Goal: Task Accomplishment & Management: Manage account settings

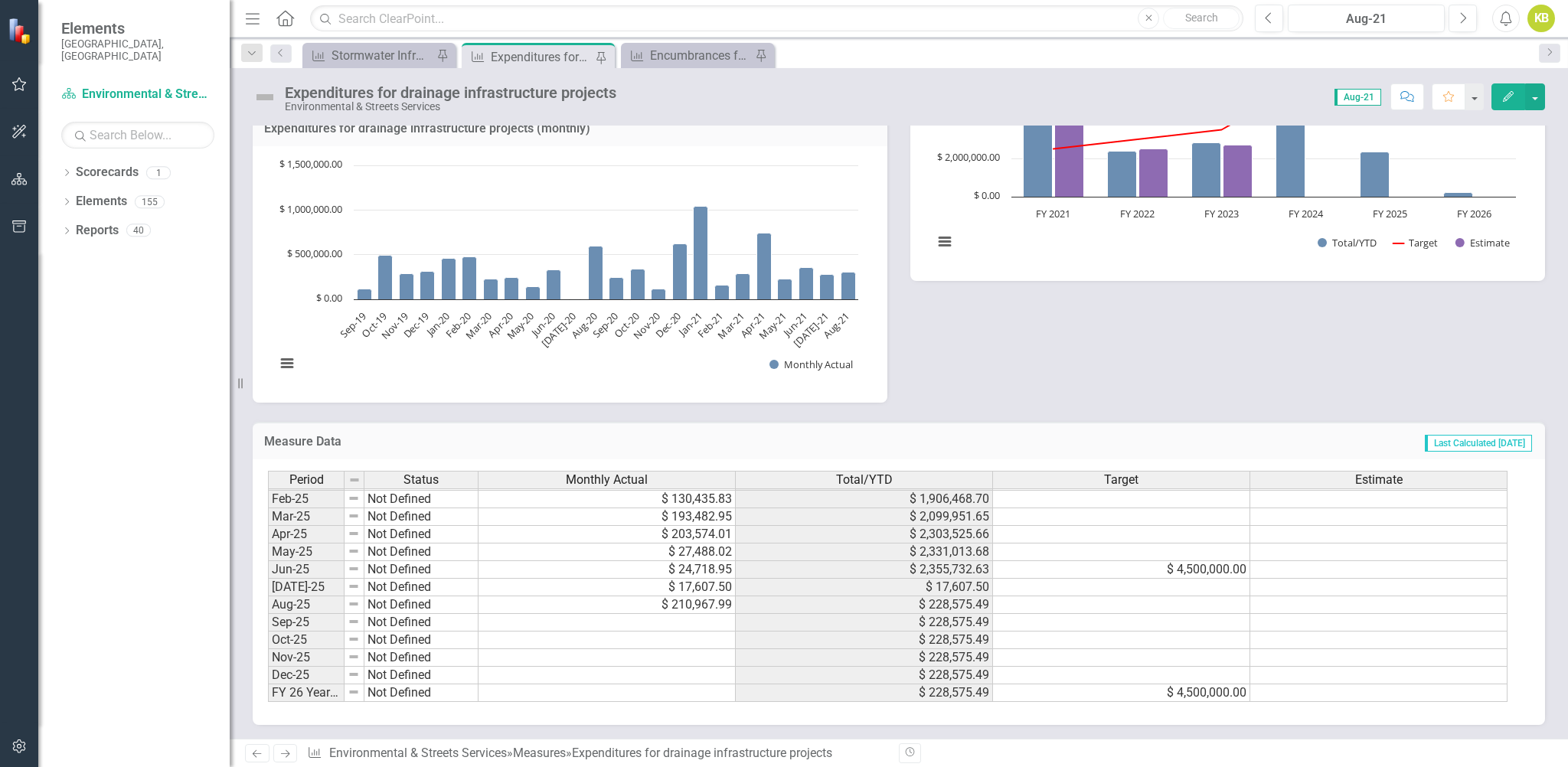
scroll to position [341, 0]
click at [699, 613] on td at bounding box center [607, 622] width 257 height 18
click at [456, 607] on td "Not Defined" at bounding box center [421, 604] width 114 height 18
click at [499, 613] on td at bounding box center [607, 622] width 257 height 18
click at [649, 613] on td at bounding box center [607, 622] width 257 height 18
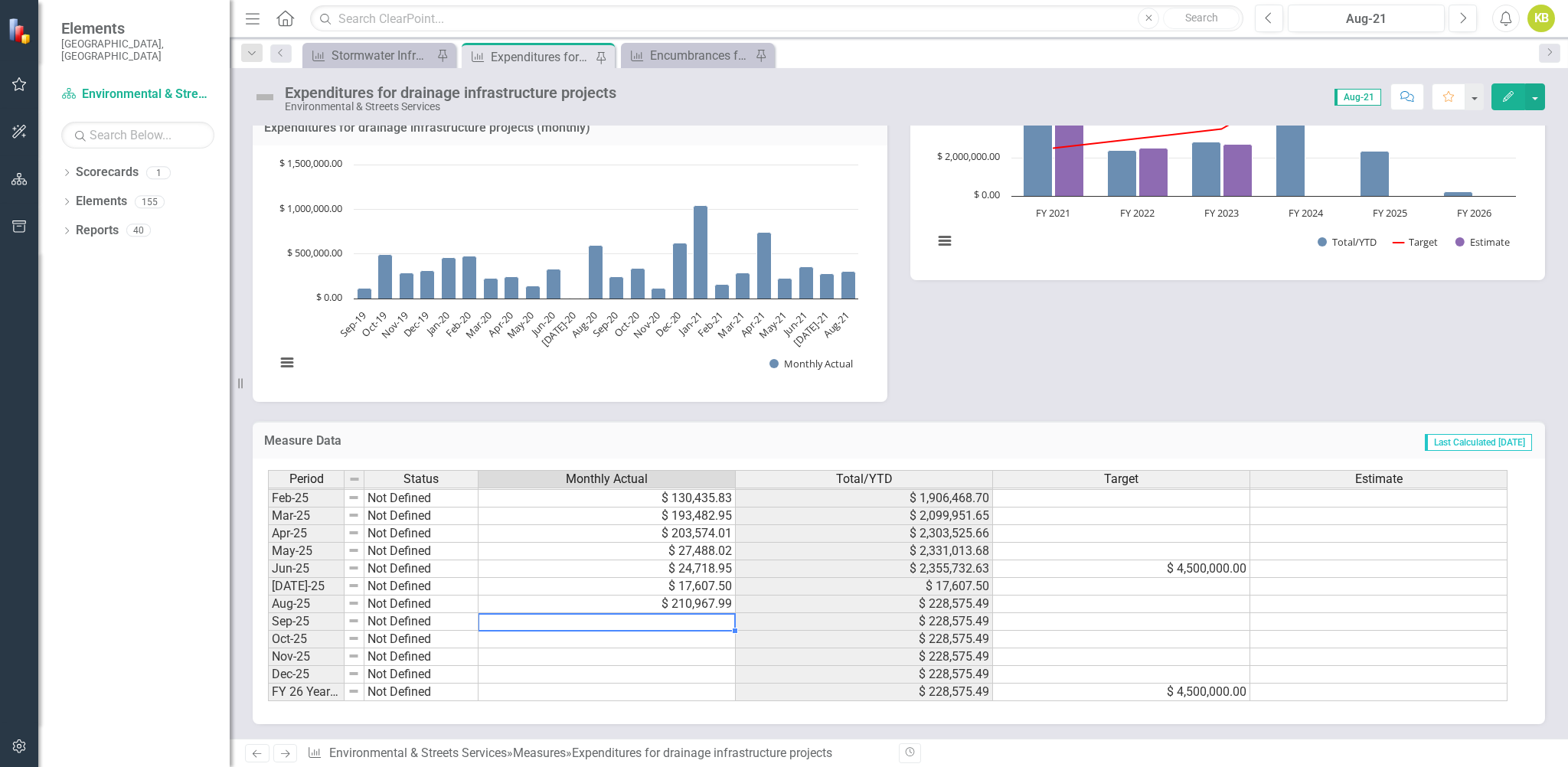
click at [655, 613] on td at bounding box center [607, 622] width 257 height 18
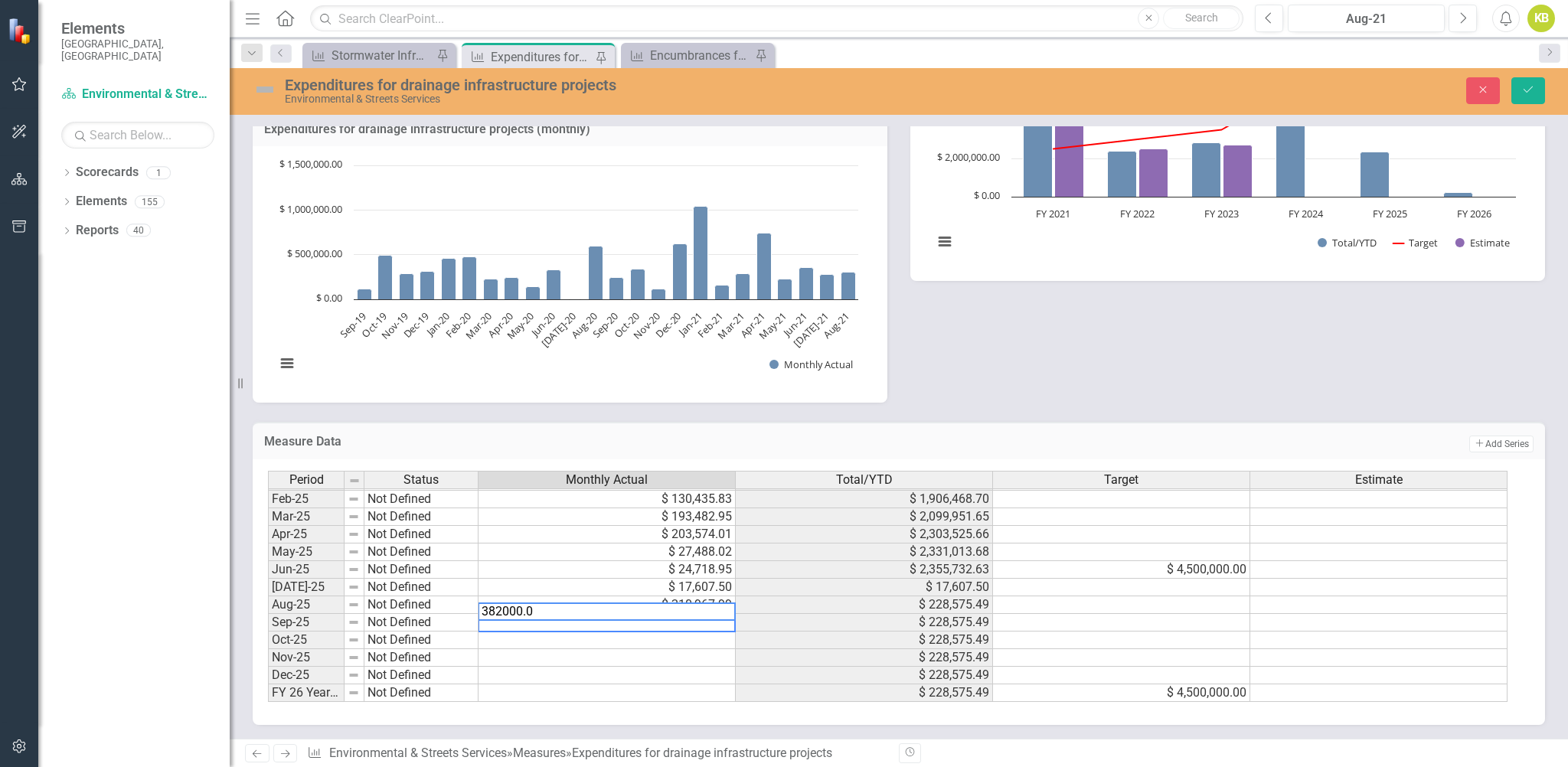
type textarea "382000.06"
type textarea "84518.107"
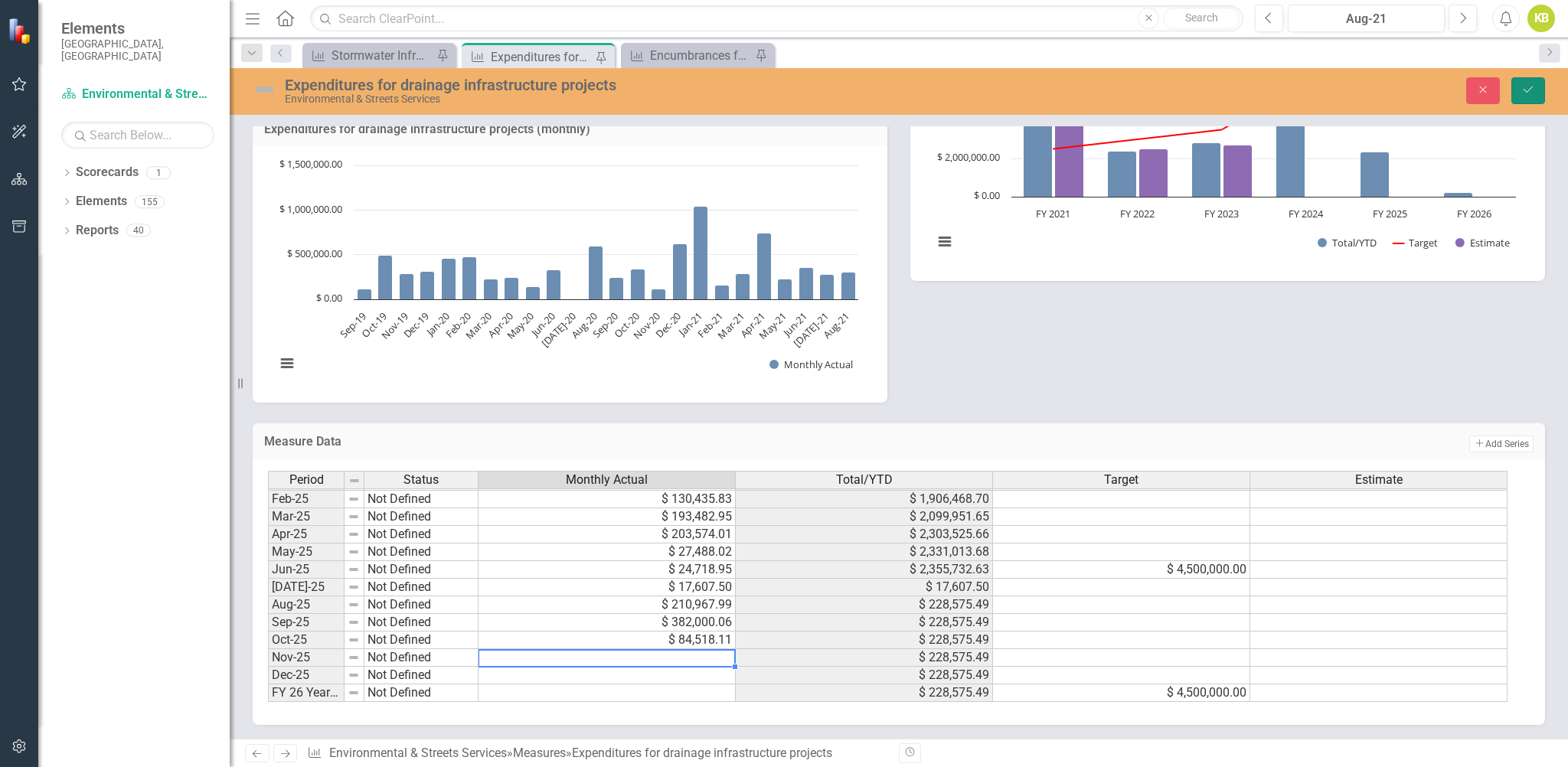
click at [1531, 88] on icon "Save" at bounding box center [1528, 89] width 14 height 10
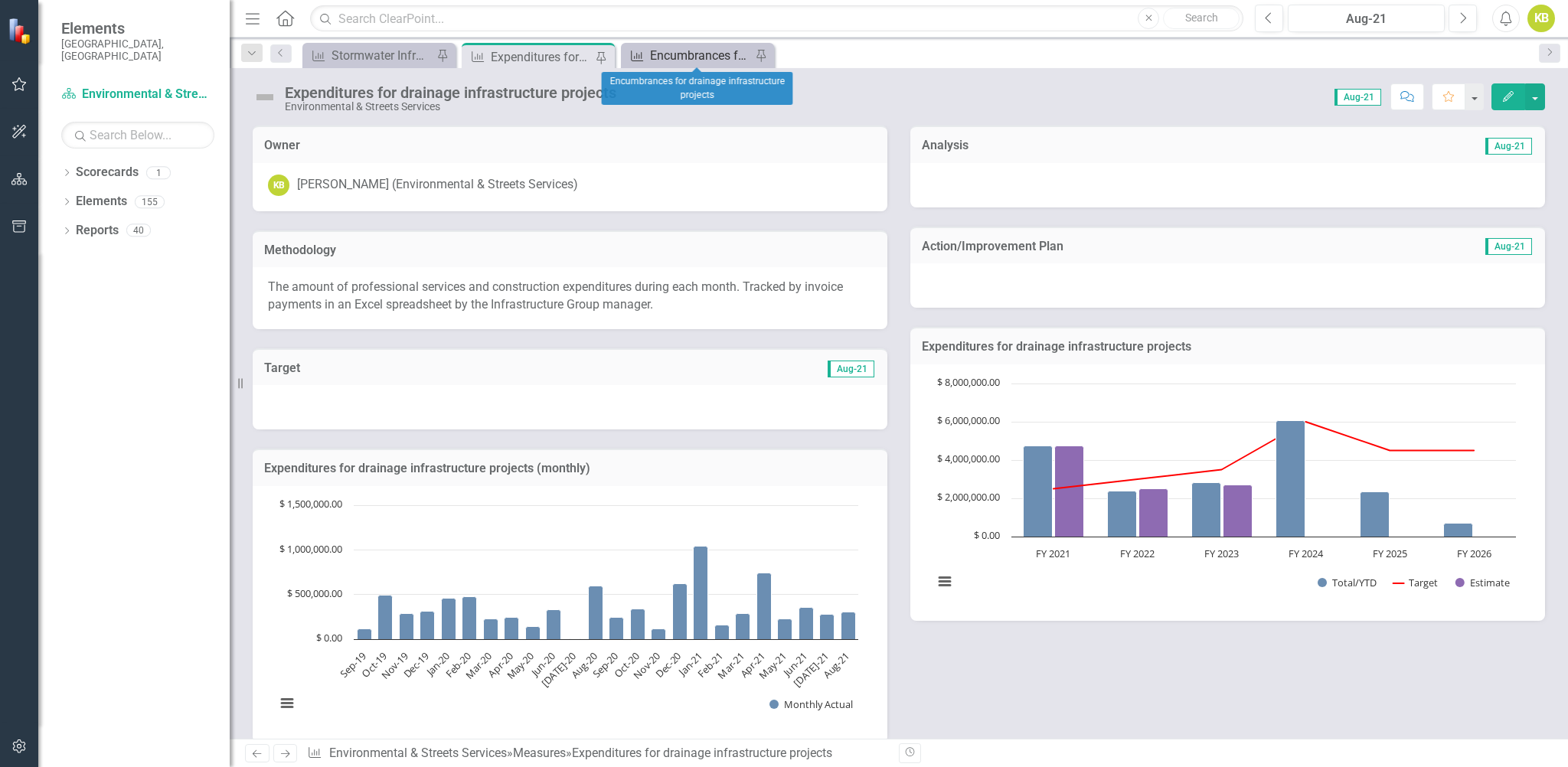
click at [683, 57] on div "Encumbrances for drainage infrastructure projects" at bounding box center [700, 56] width 101 height 19
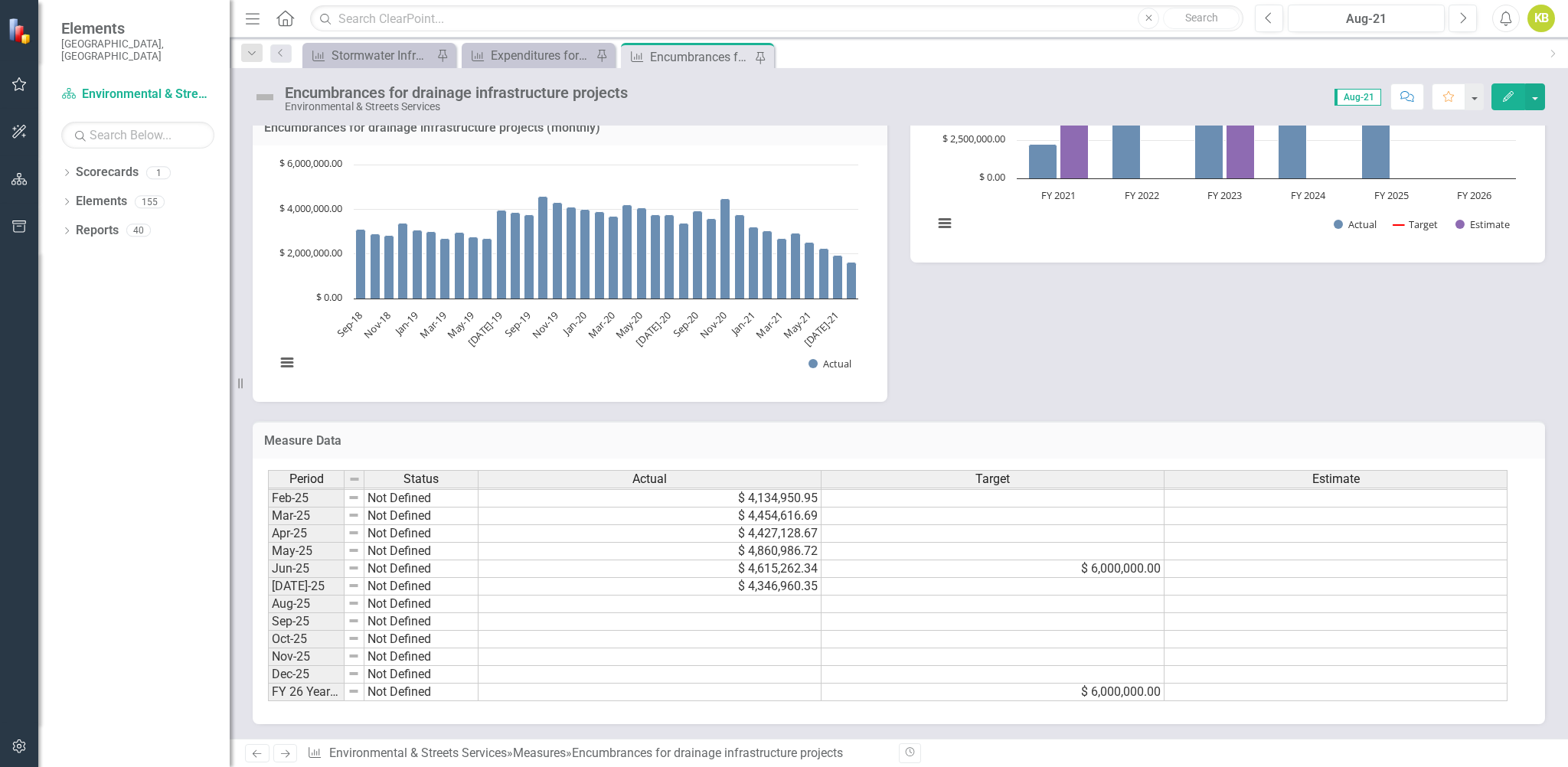
scroll to position [358, 0]
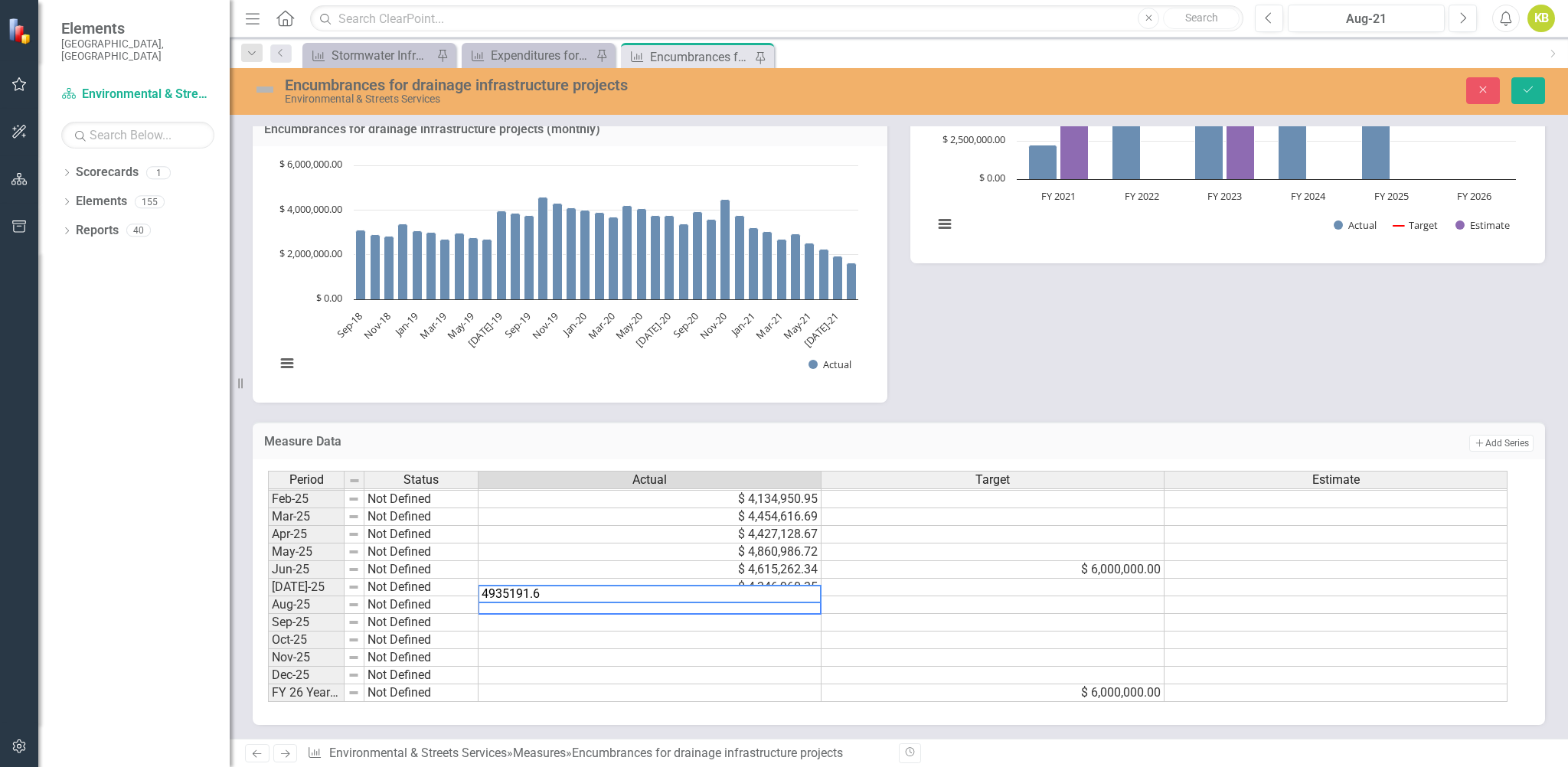
type textarea "4935191.61"
type textarea "4850555.94"
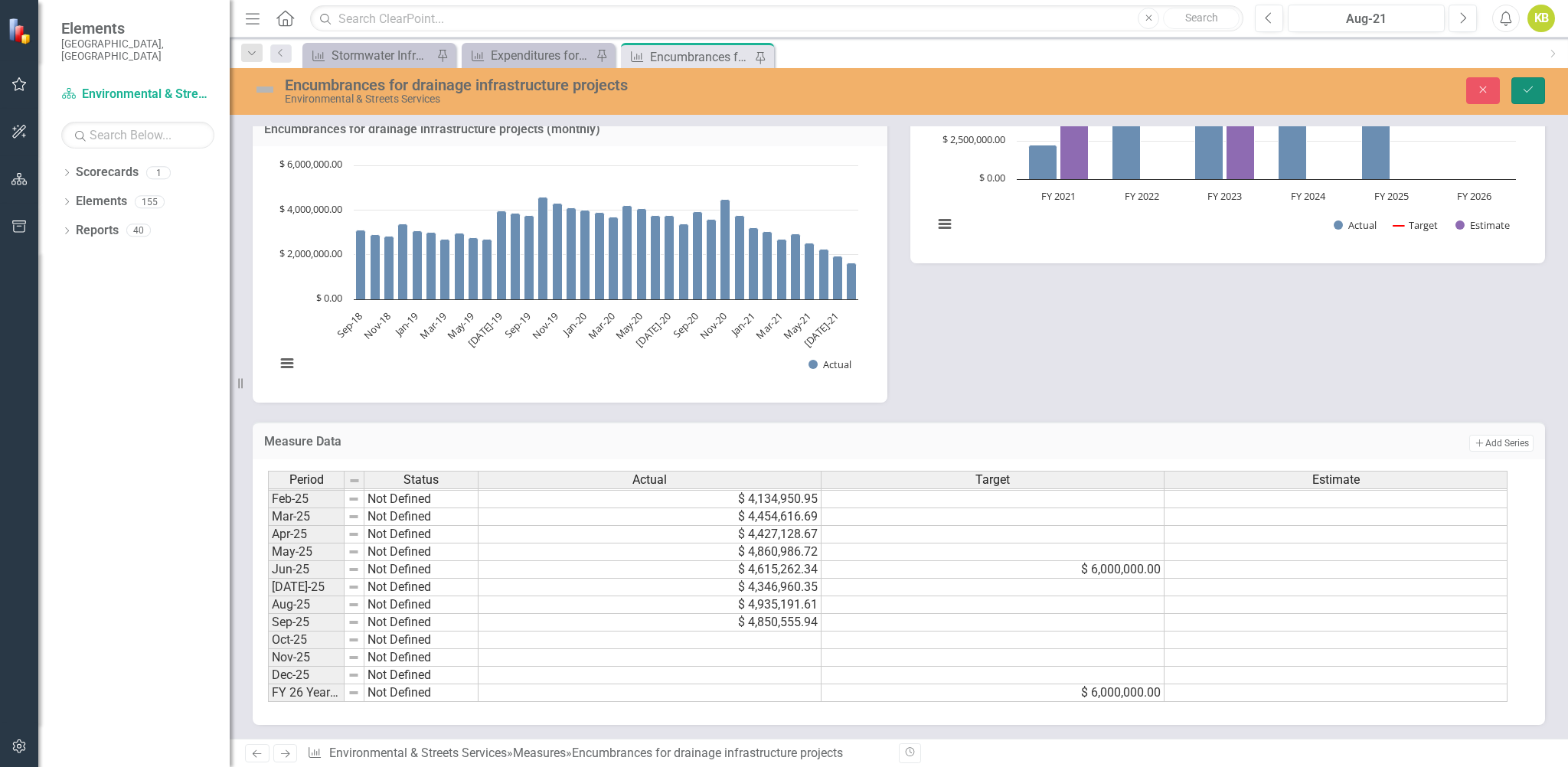
click at [1523, 91] on icon "Save" at bounding box center [1528, 89] width 14 height 10
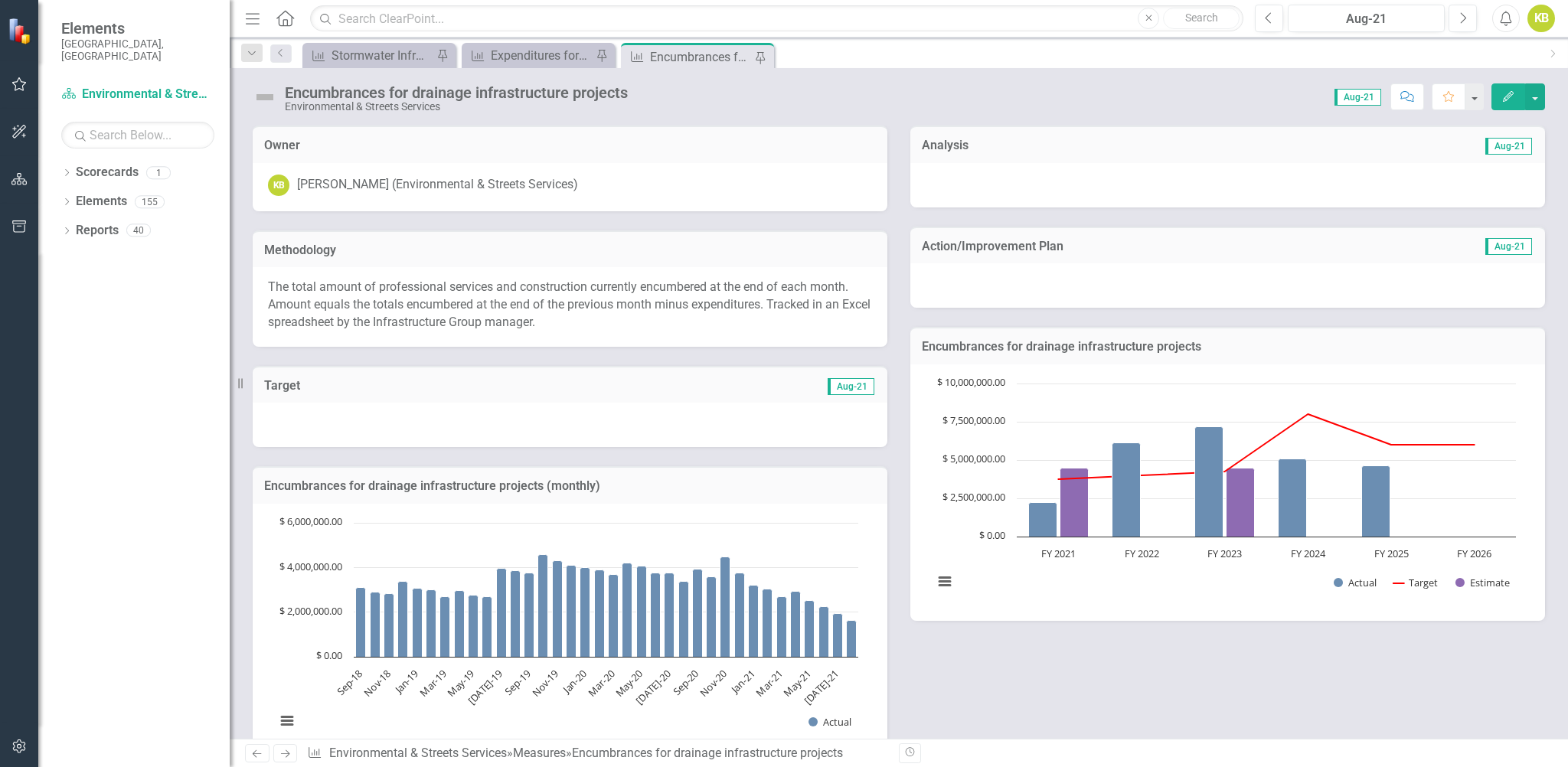
click at [1541, 23] on div "KB" at bounding box center [1541, 19] width 27 height 27
click at [1499, 191] on link "Logout Log Out" at bounding box center [1494, 193] width 121 height 28
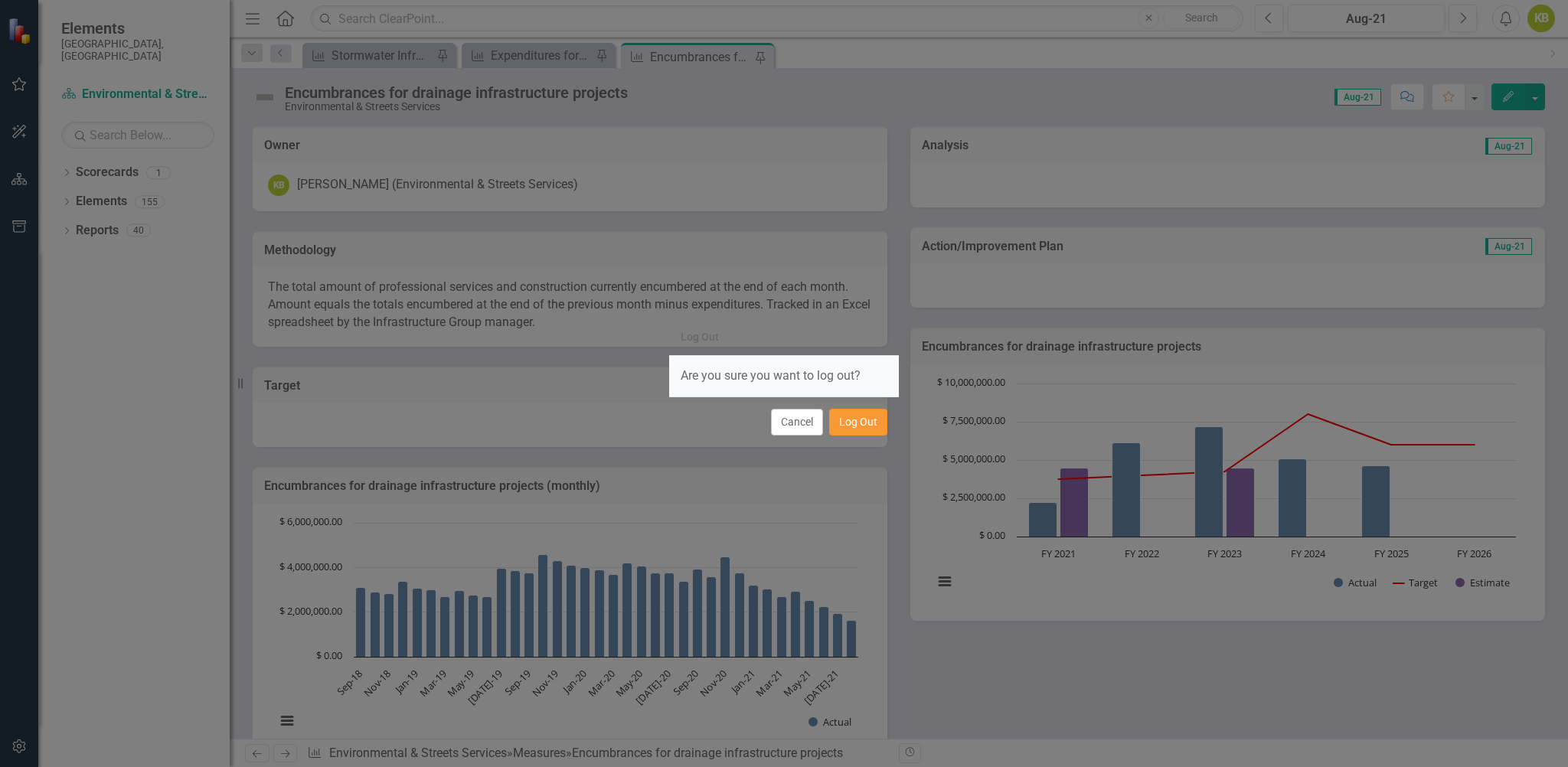
click at [850, 421] on button "Log Out" at bounding box center [859, 421] width 58 height 27
